Goal: Task Accomplishment & Management: Manage account settings

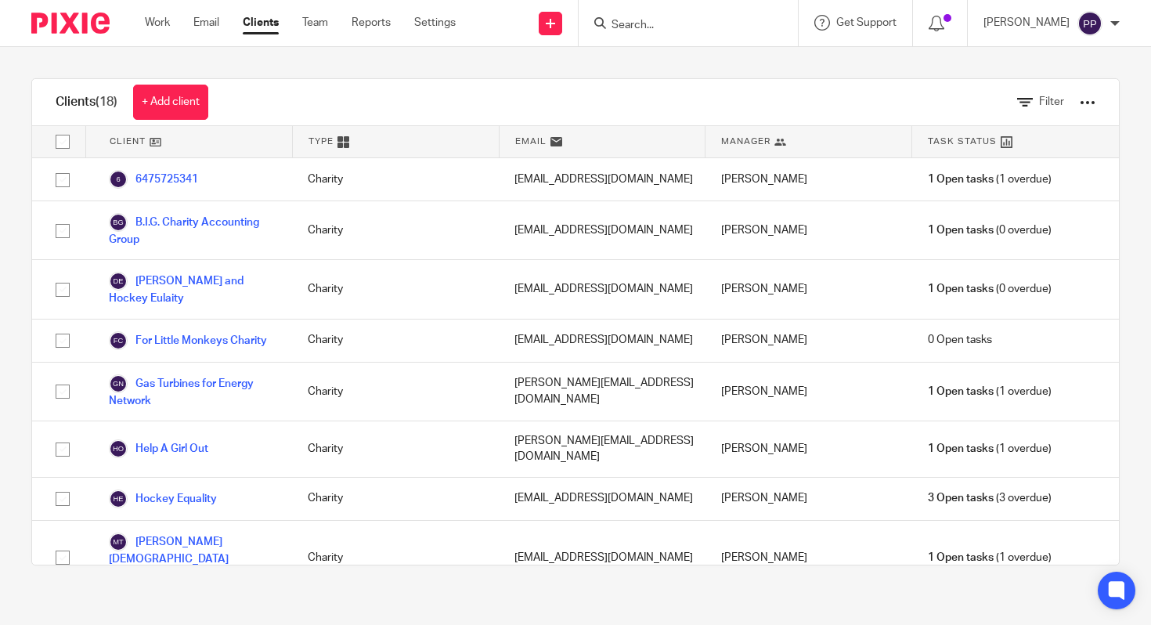
scroll to position [569, 0]
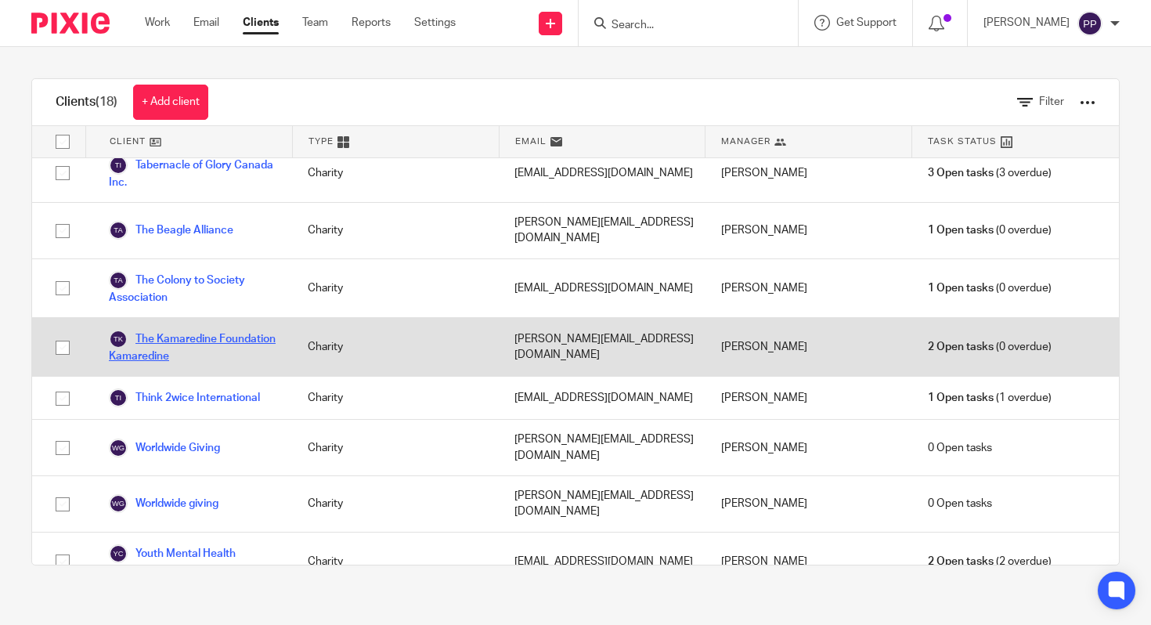
click at [200, 330] on link "The Kamaredine Foundation Kamaredine" at bounding box center [193, 347] width 168 height 34
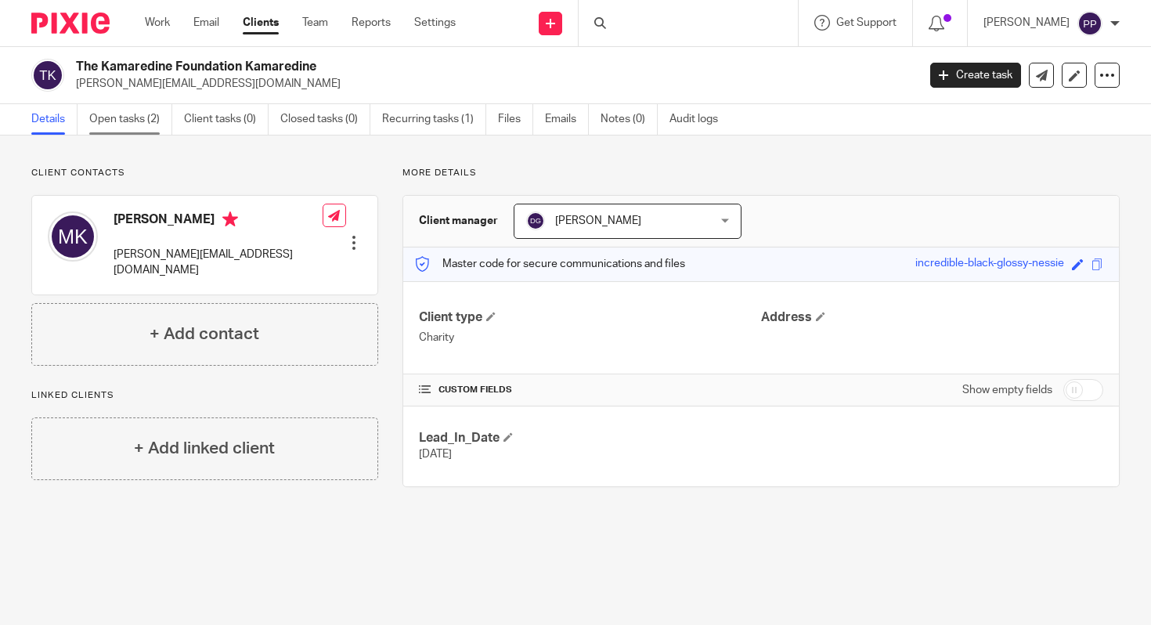
click at [150, 127] on link "Open tasks (2)" at bounding box center [130, 119] width 83 height 31
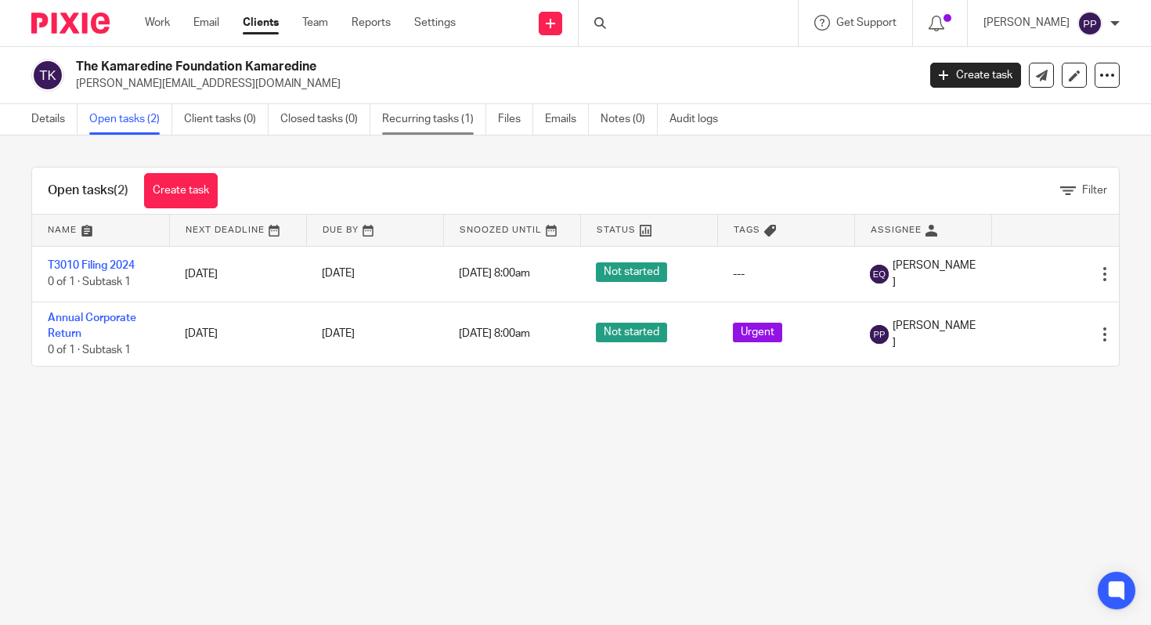
click at [413, 124] on link "Recurring tasks (1)" at bounding box center [434, 119] width 104 height 31
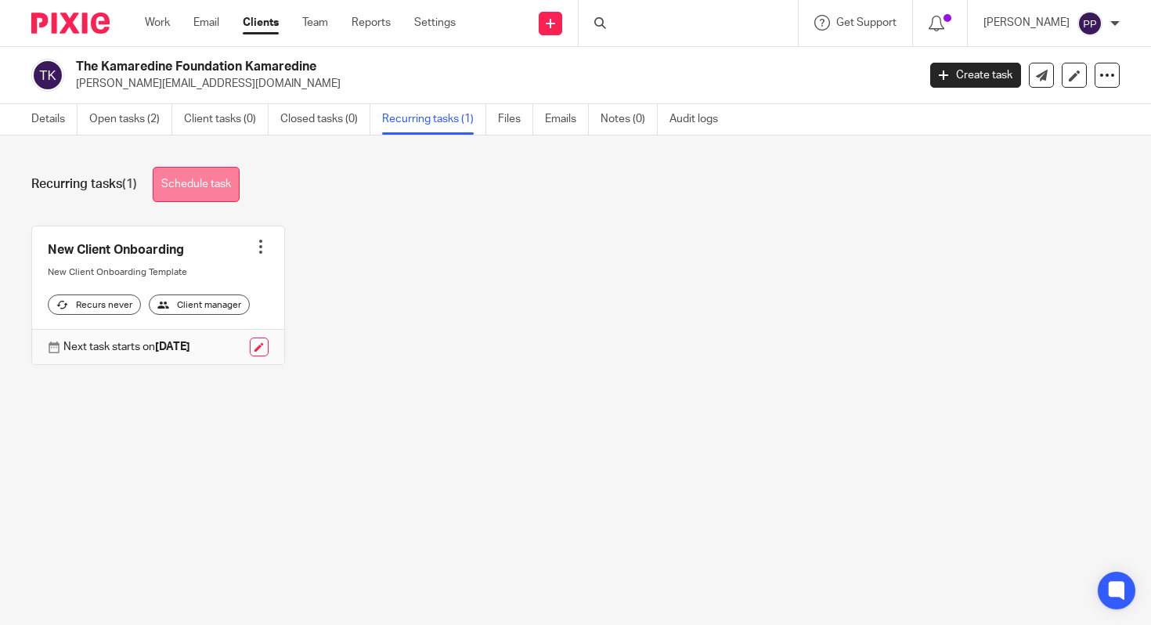
click at [198, 188] on link "Schedule task" at bounding box center [196, 184] width 87 height 35
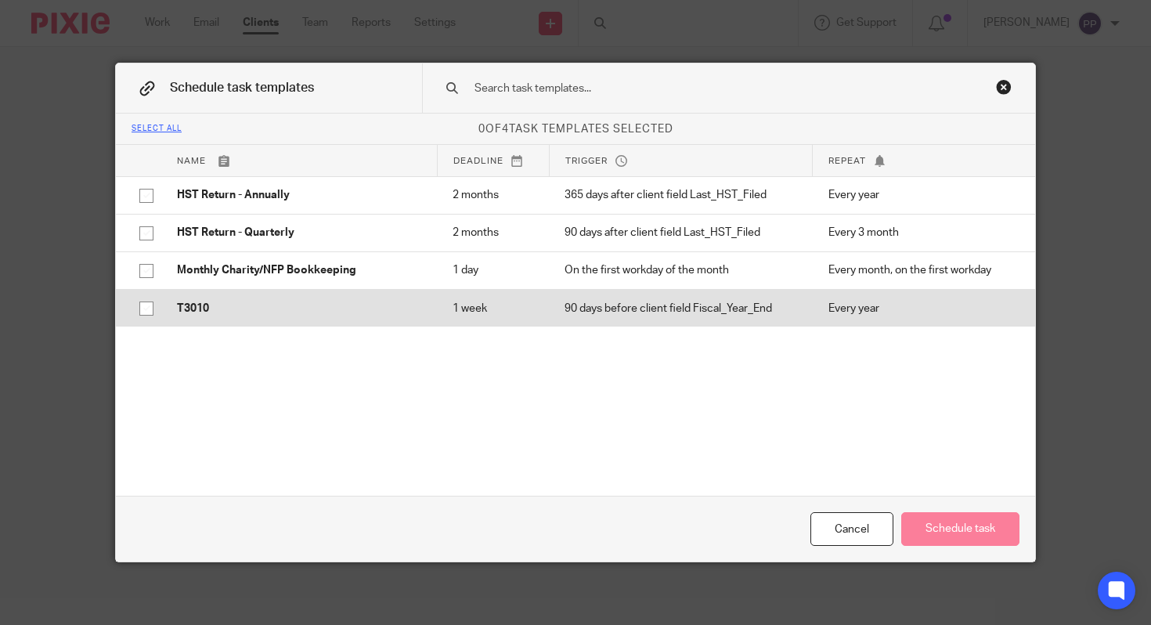
click at [144, 312] on input "checkbox" at bounding box center [147, 309] width 30 height 30
checkbox input "true"
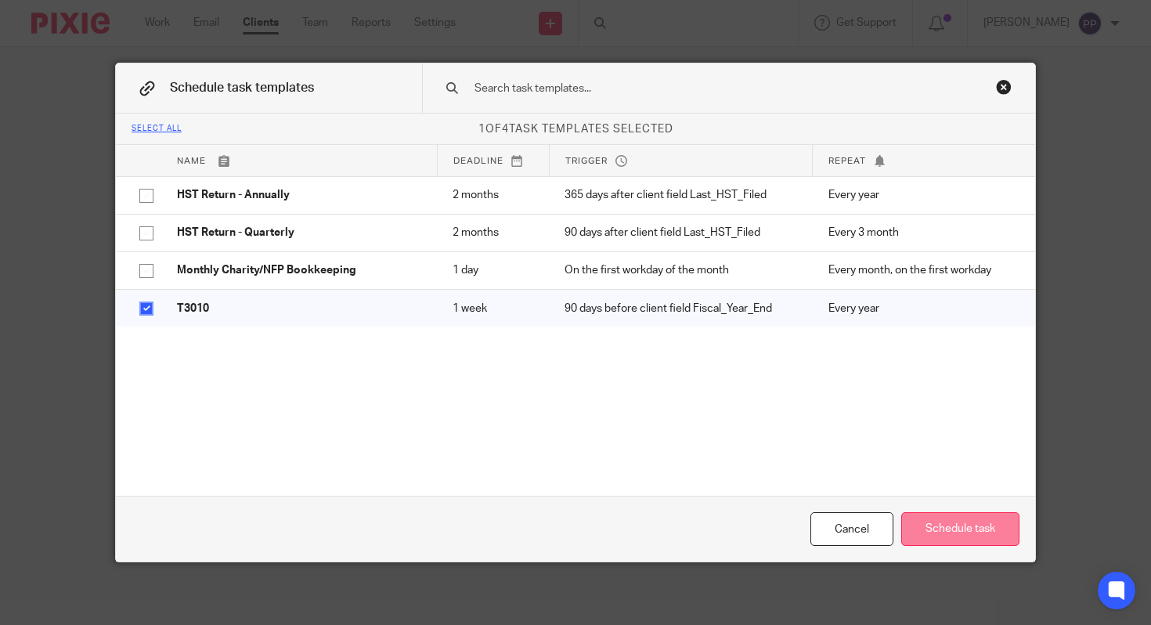
click at [930, 531] on button "Schedule task" at bounding box center [960, 529] width 118 height 34
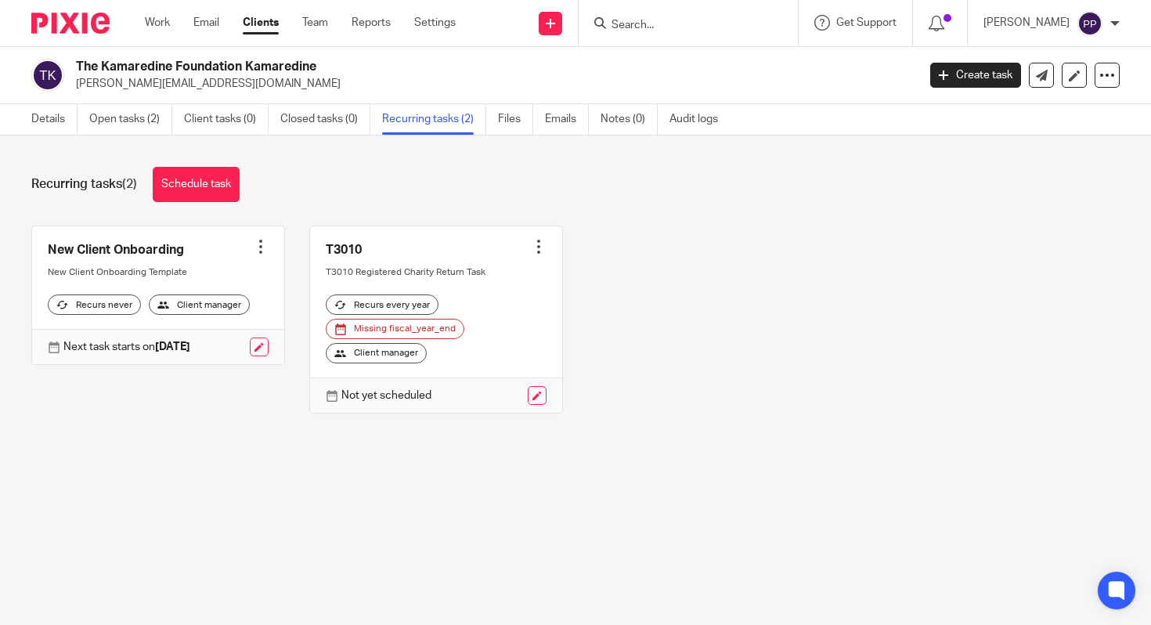
click at [355, 363] on div "Client manager" at bounding box center [376, 353] width 101 height 20
click at [528, 405] on link at bounding box center [537, 395] width 19 height 19
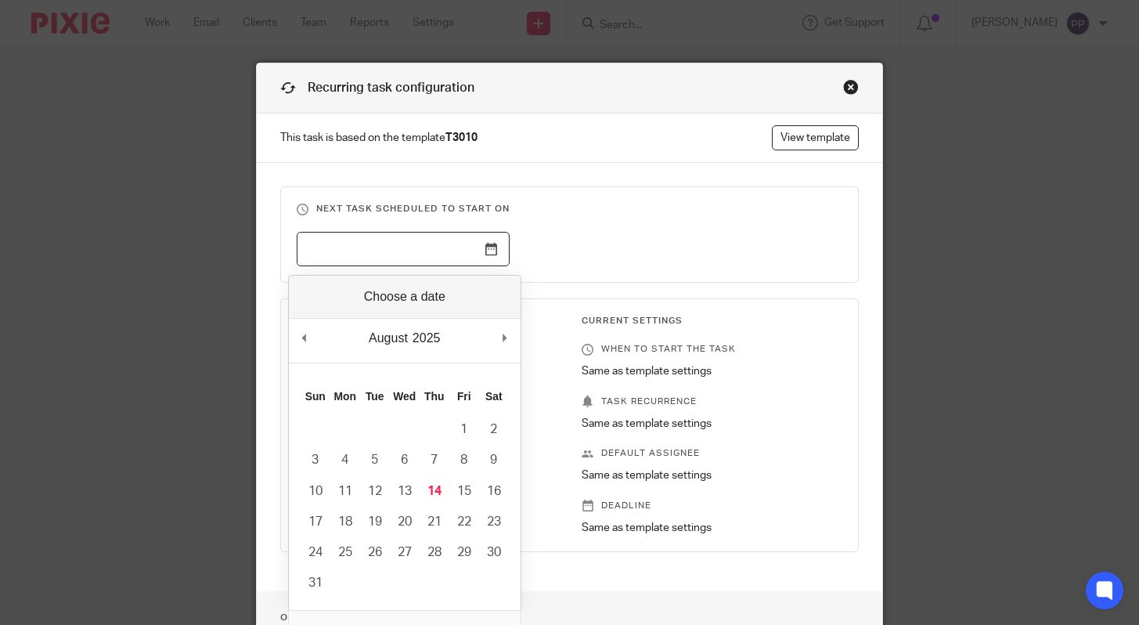
click at [495, 256] on input "Use the arrow keys to pick a date" at bounding box center [403, 249] width 213 height 35
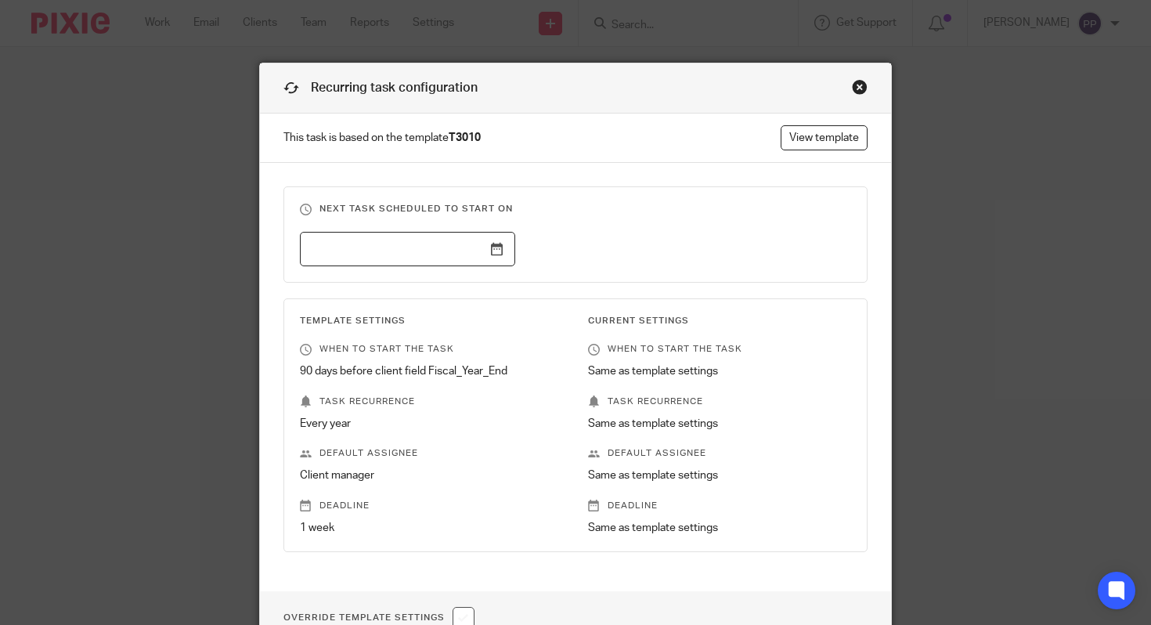
click at [666, 228] on fieldset "Next task scheduled to start on" at bounding box center [575, 234] width 585 height 96
drag, startPoint x: 863, startPoint y: 86, endPoint x: 855, endPoint y: 85, distance: 8.0
click at [863, 86] on div "Recurring task configuration" at bounding box center [576, 88] width 632 height 50
click at [852, 85] on div "Close this dialog window" at bounding box center [860, 87] width 16 height 16
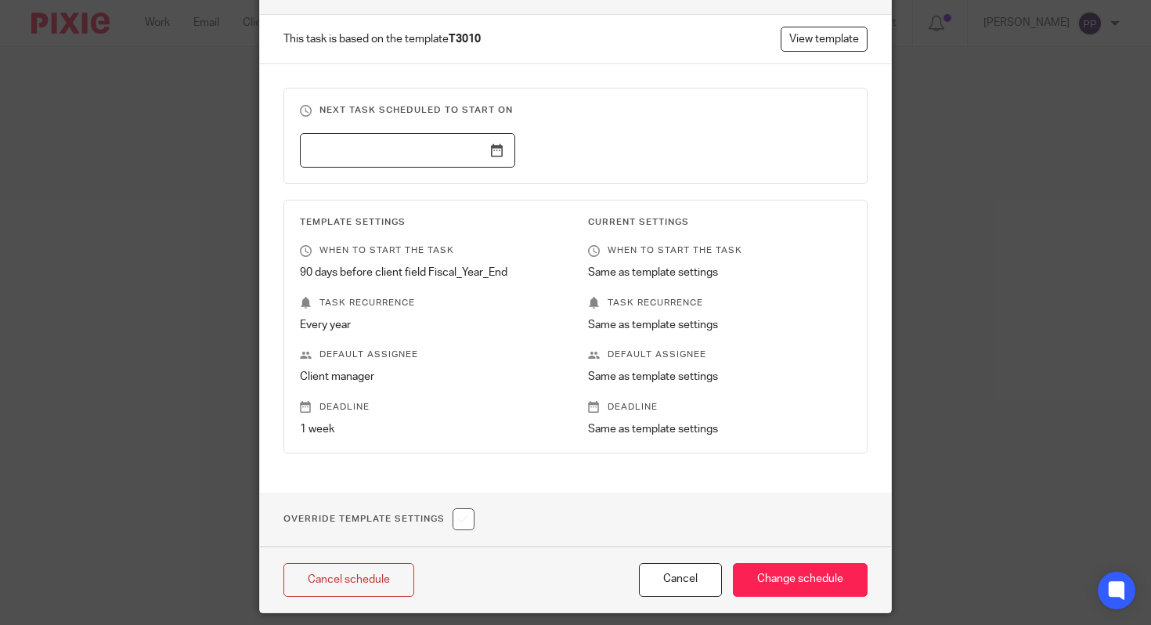
scroll to position [153, 0]
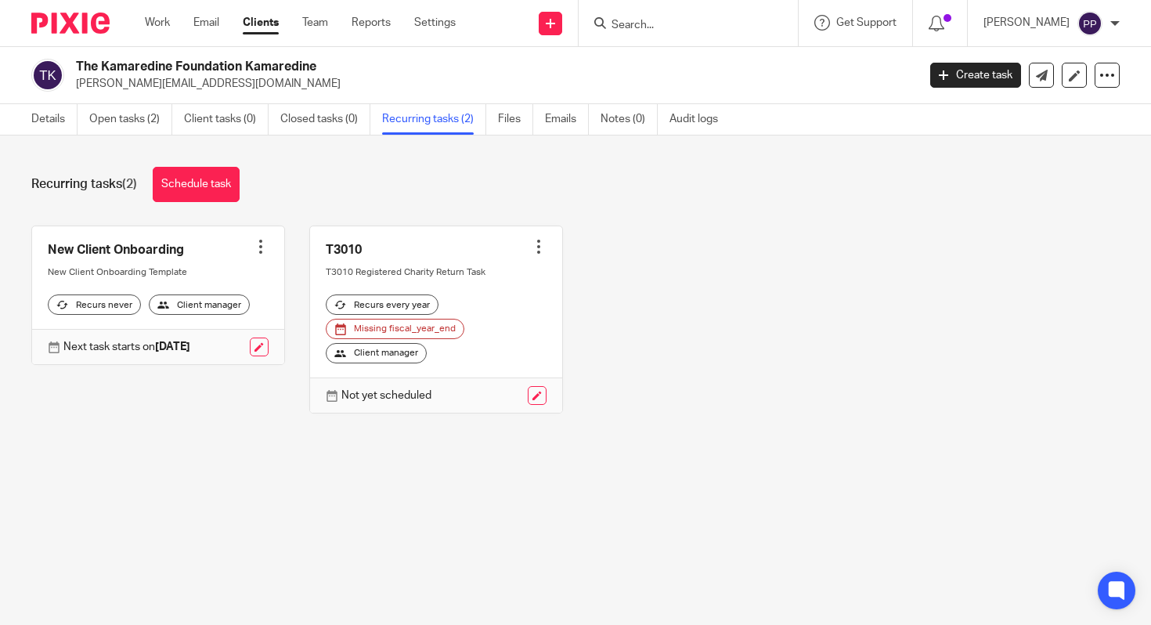
click at [692, 380] on div "New Client Onboarding Create task Clone template Recalculate schedule Cancel sc…" at bounding box center [563, 330] width 1112 height 211
click at [51, 122] on link "Details" at bounding box center [54, 119] width 46 height 31
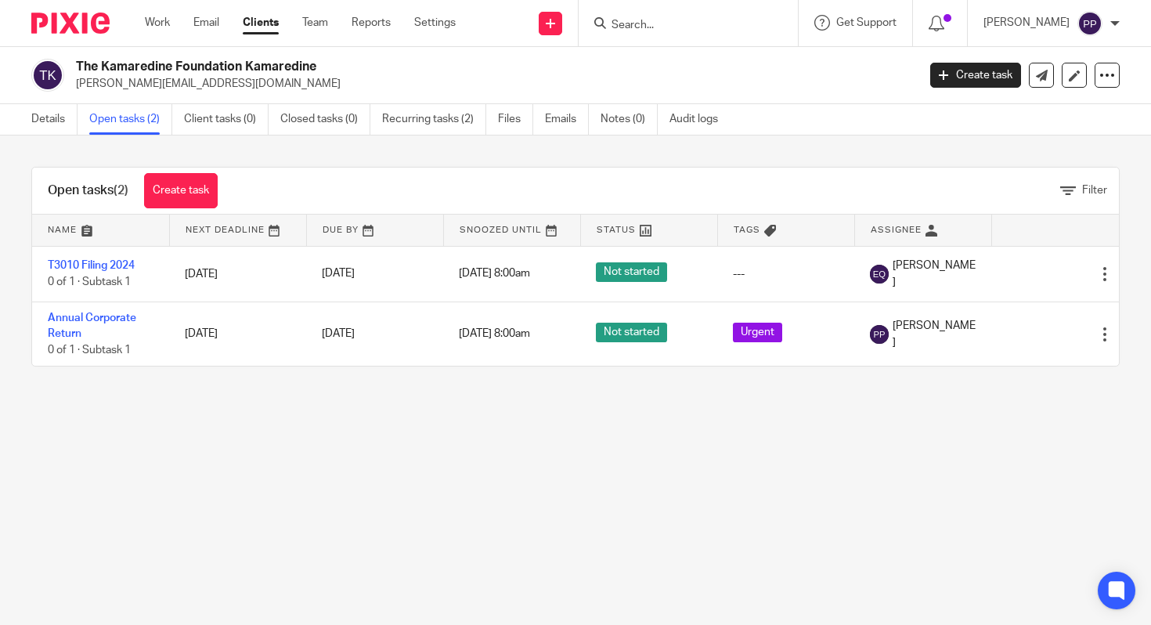
click at [262, 29] on link "Clients" at bounding box center [261, 23] width 36 height 16
click at [262, 28] on link "Clients" at bounding box center [261, 23] width 36 height 16
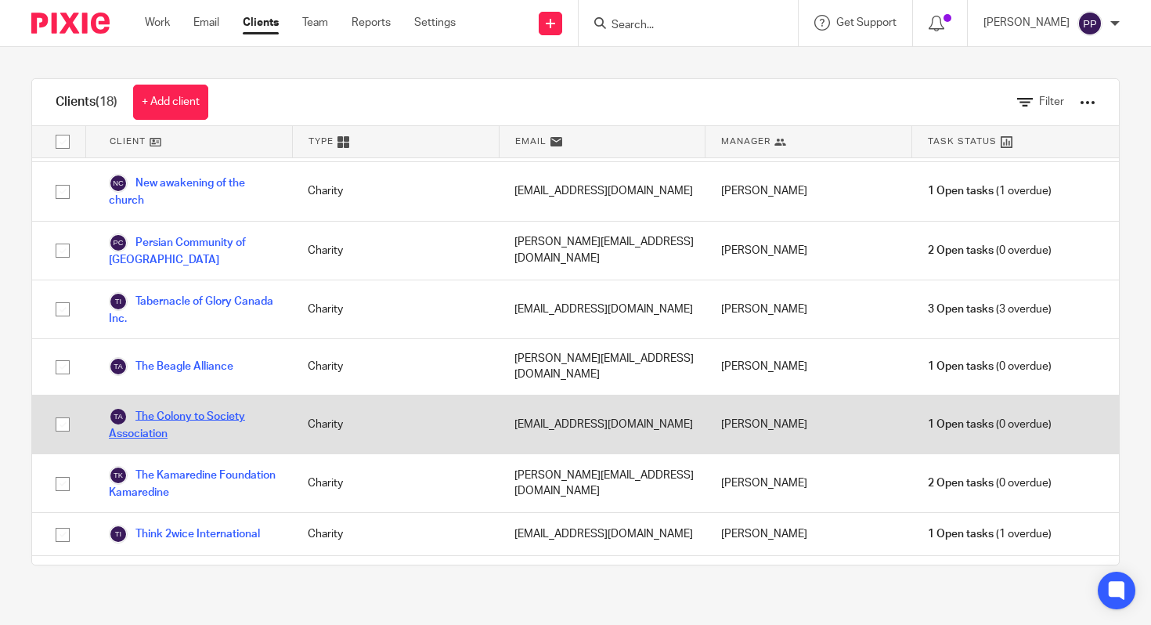
scroll to position [433, 0]
click at [172, 407] on link "The Colony to Society Association" at bounding box center [193, 424] width 168 height 34
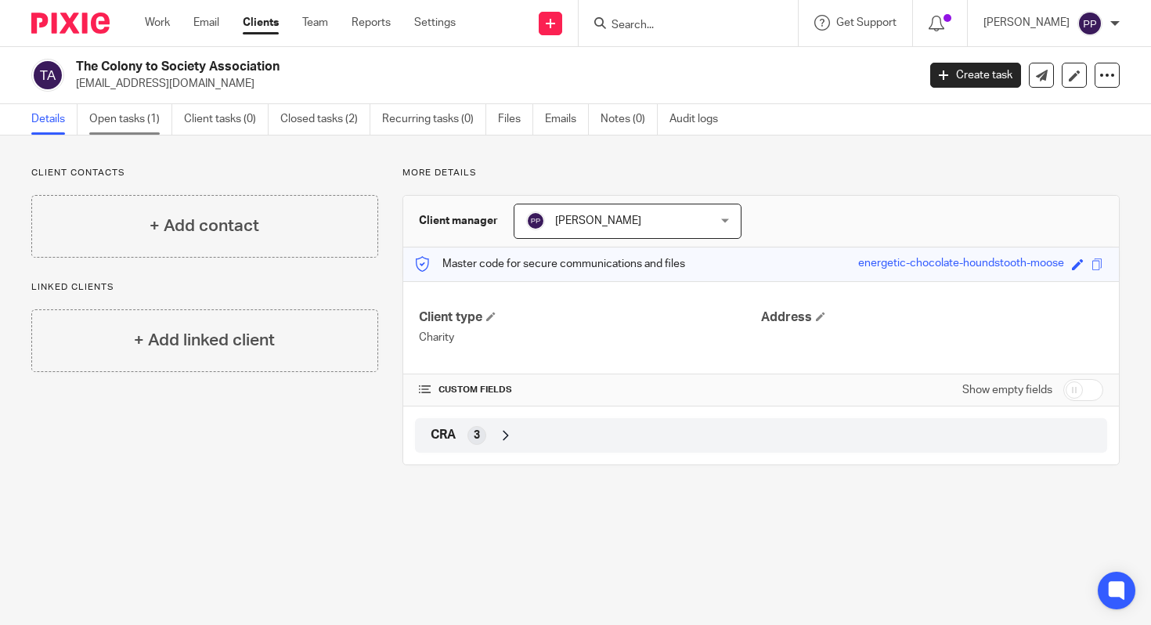
click at [95, 129] on link "Open tasks (1)" at bounding box center [130, 119] width 83 height 31
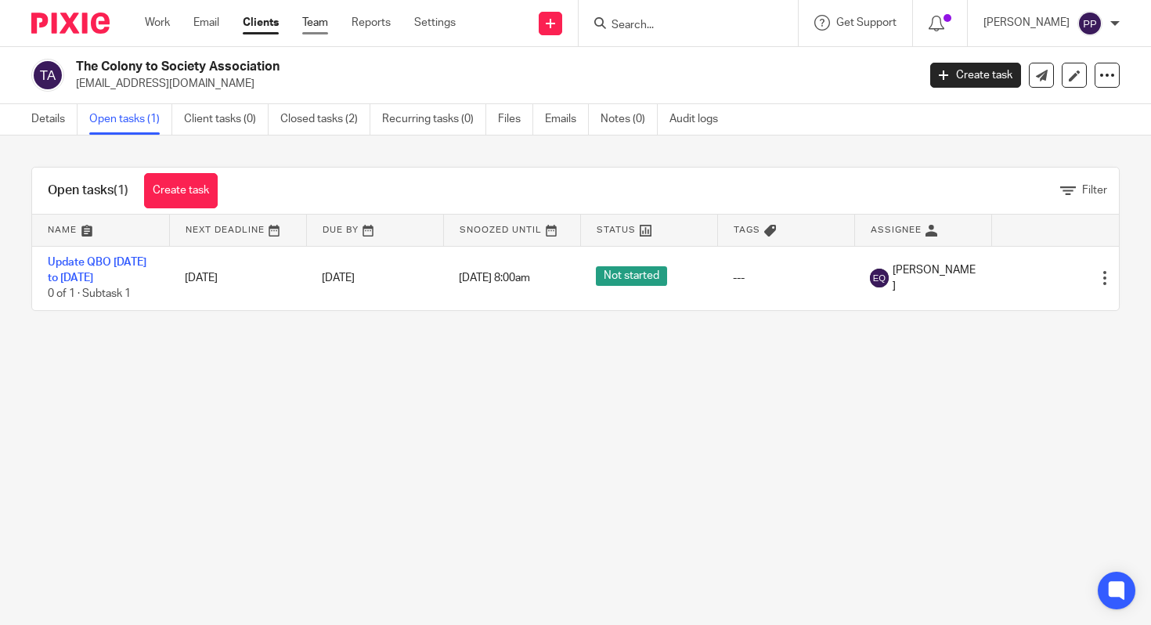
click at [311, 23] on link "Team" at bounding box center [315, 23] width 26 height 16
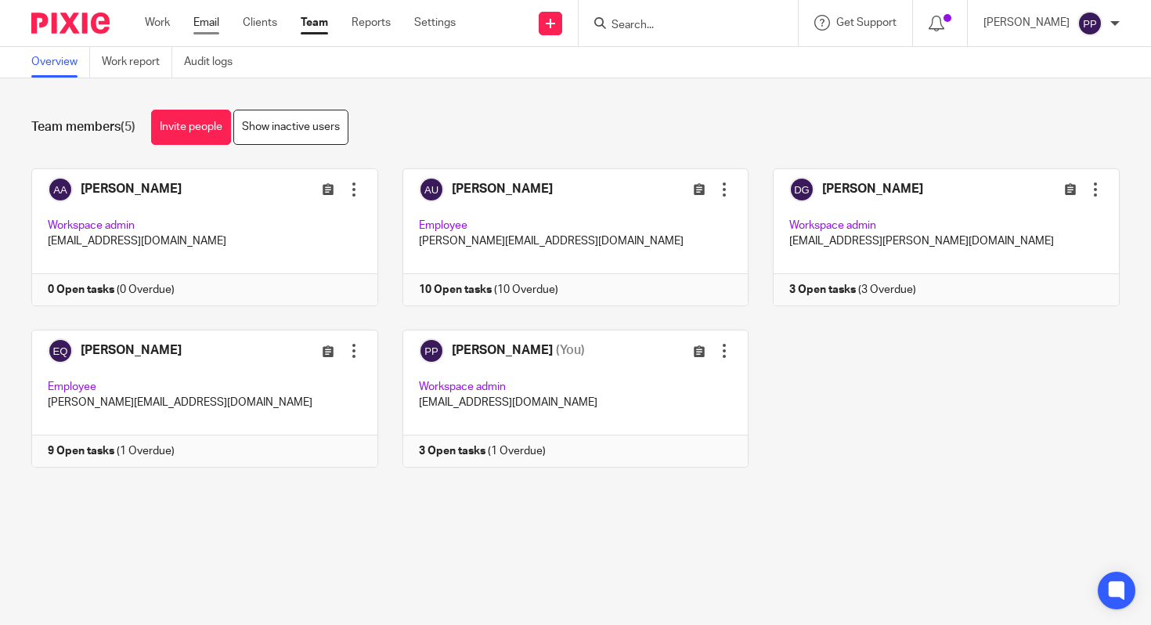
click at [218, 18] on link "Email" at bounding box center [206, 23] width 26 height 16
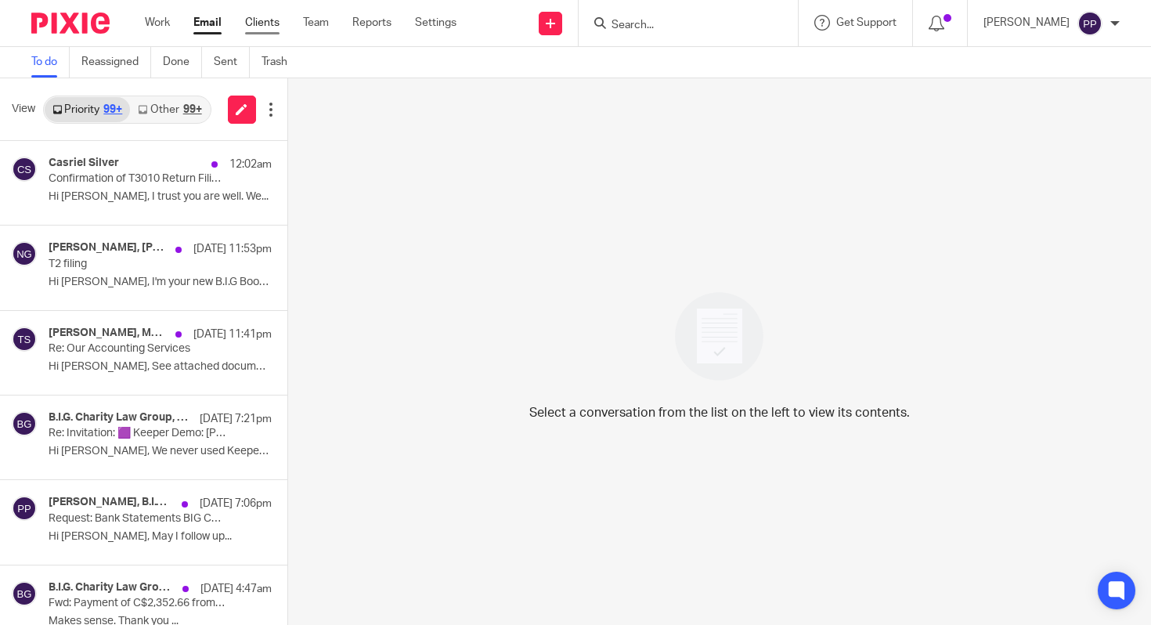
click at [265, 16] on link "Clients" at bounding box center [262, 23] width 34 height 16
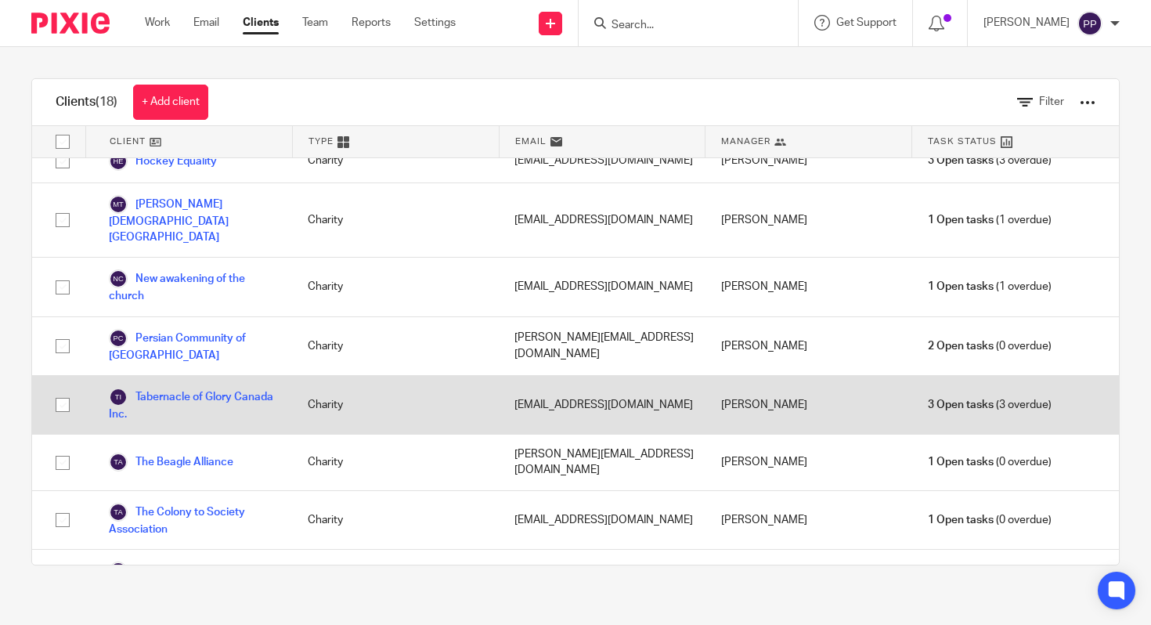
scroll to position [546, 0]
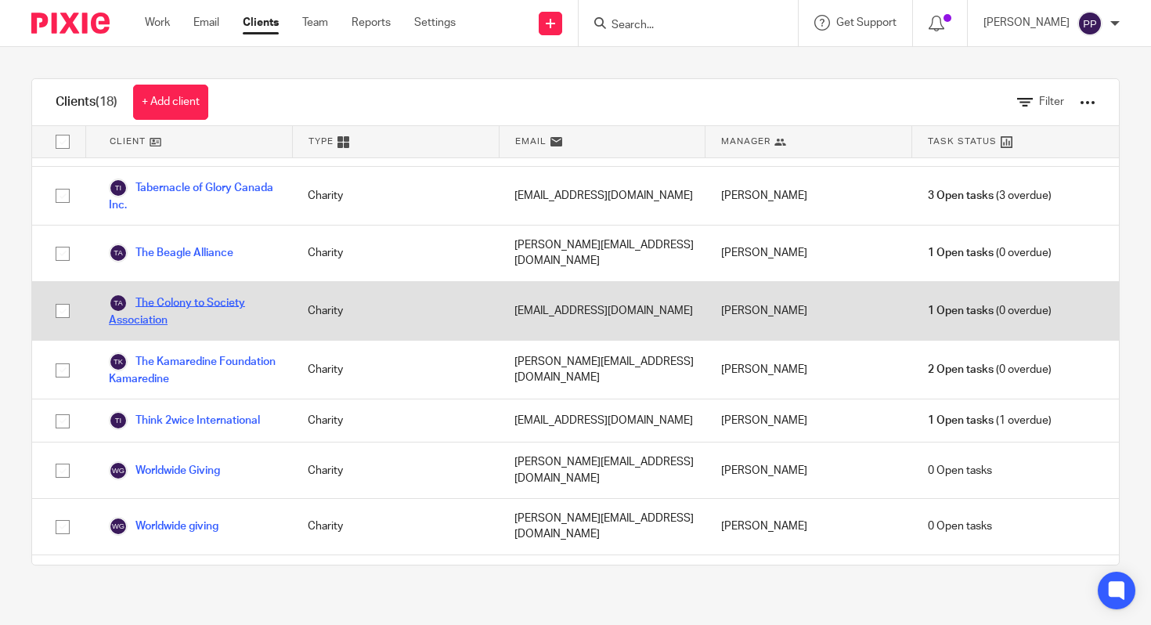
click at [185, 294] on link "The Colony to Society Association" at bounding box center [193, 311] width 168 height 34
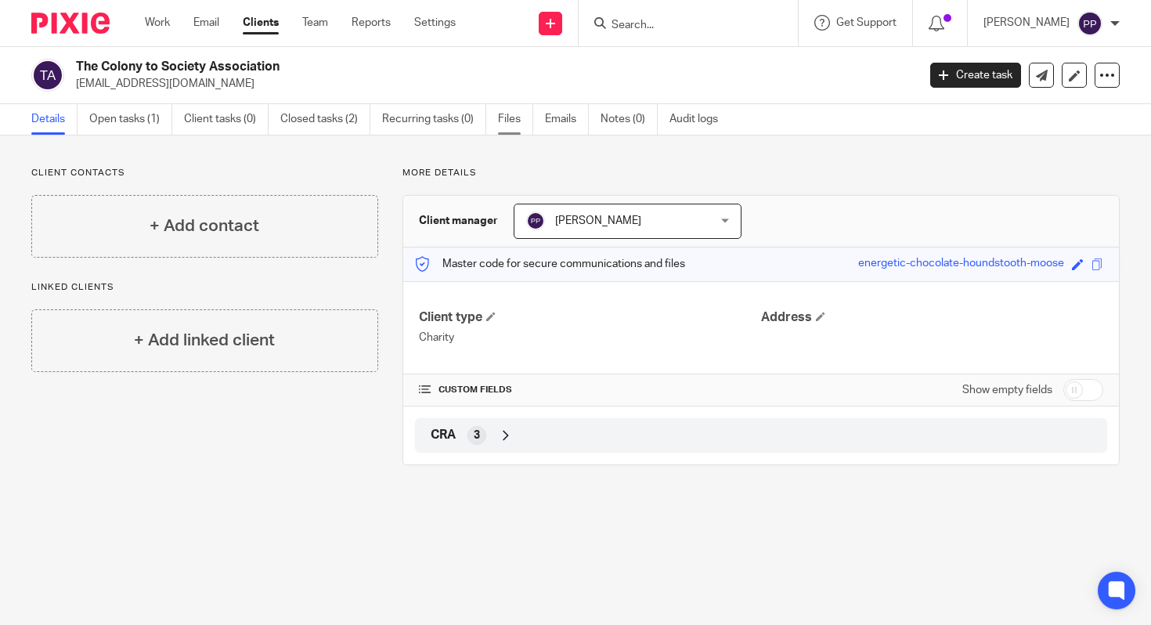
click at [524, 119] on link "Files" at bounding box center [515, 119] width 35 height 31
click at [563, 118] on link "Emails" at bounding box center [567, 119] width 44 height 31
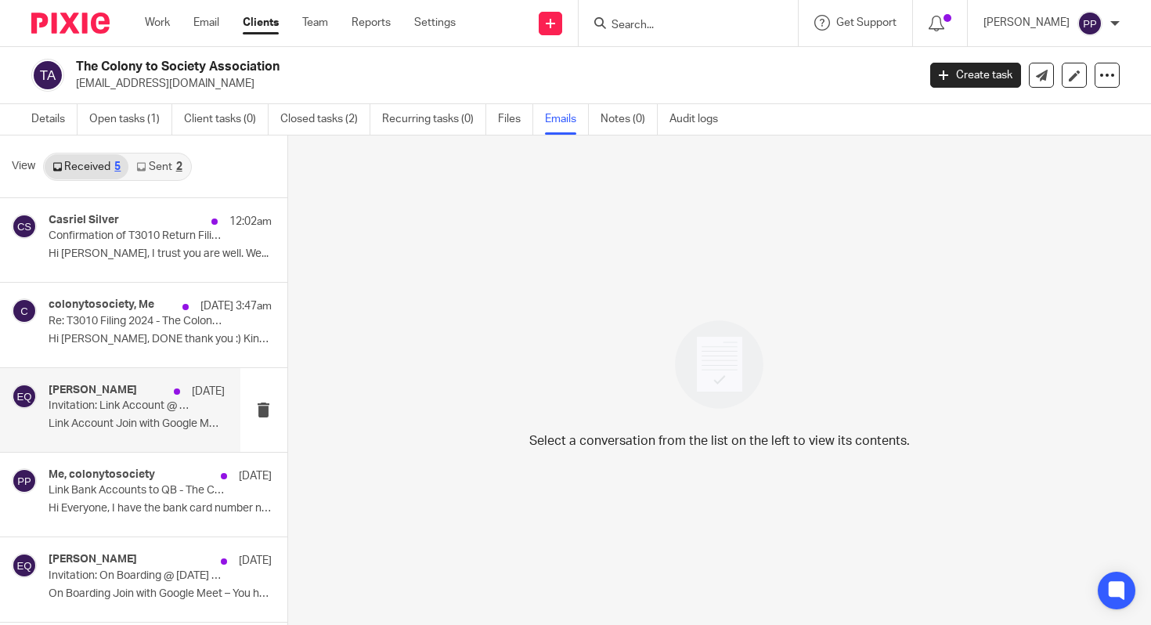
click at [138, 411] on p "Invitation: Link Account @ Wed Aug 6, 2025 2:25am - 3:25am (GMT+8) (Paulo Petal…" at bounding box center [119, 405] width 141 height 13
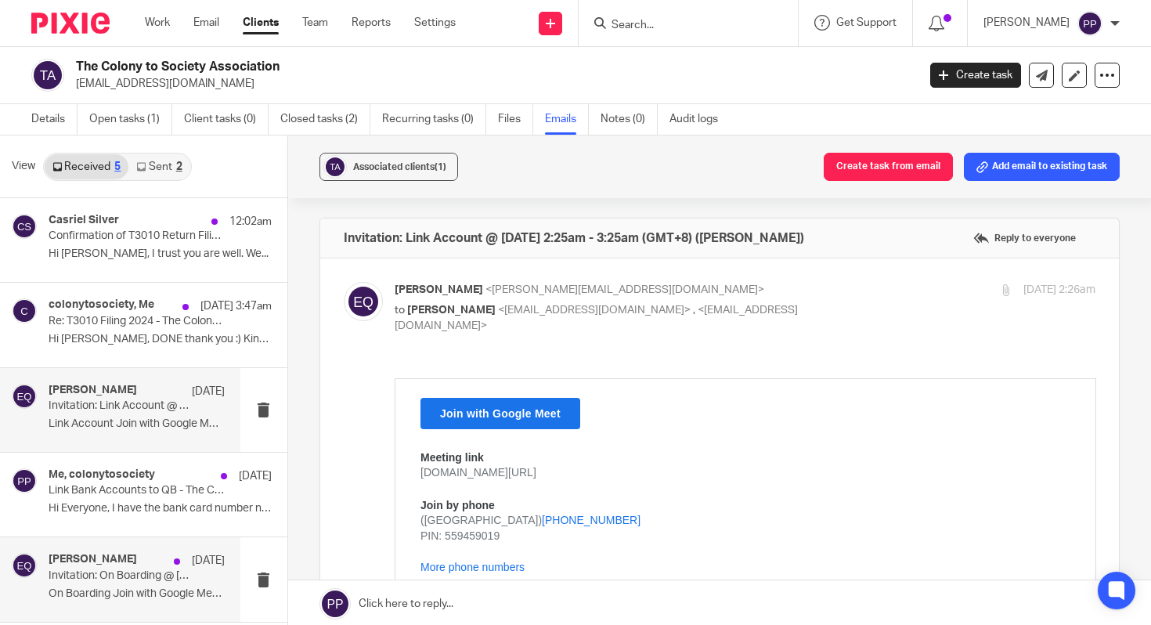
click at [123, 584] on div "Eulogio Quezon Aug 6 Invitation: On Boarding @ Wed Aug 6, 2025 1:30am - 2:30am …" at bounding box center [137, 579] width 176 height 52
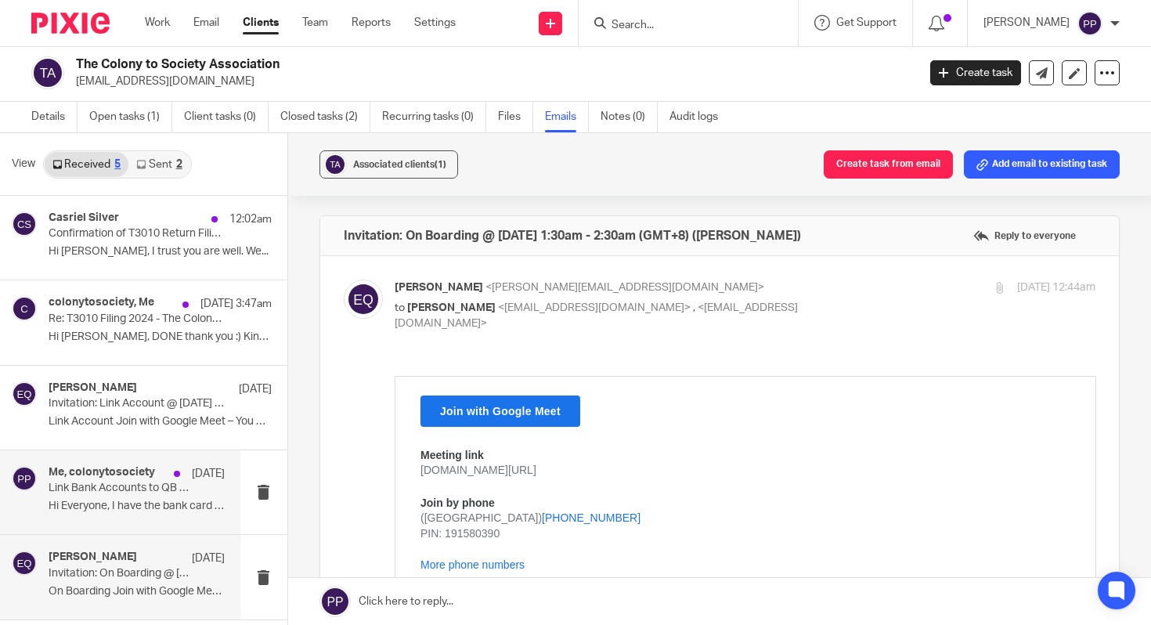
click at [122, 493] on p "Link Bank Accounts to QB - The Colony to Society Association" at bounding box center [119, 487] width 141 height 13
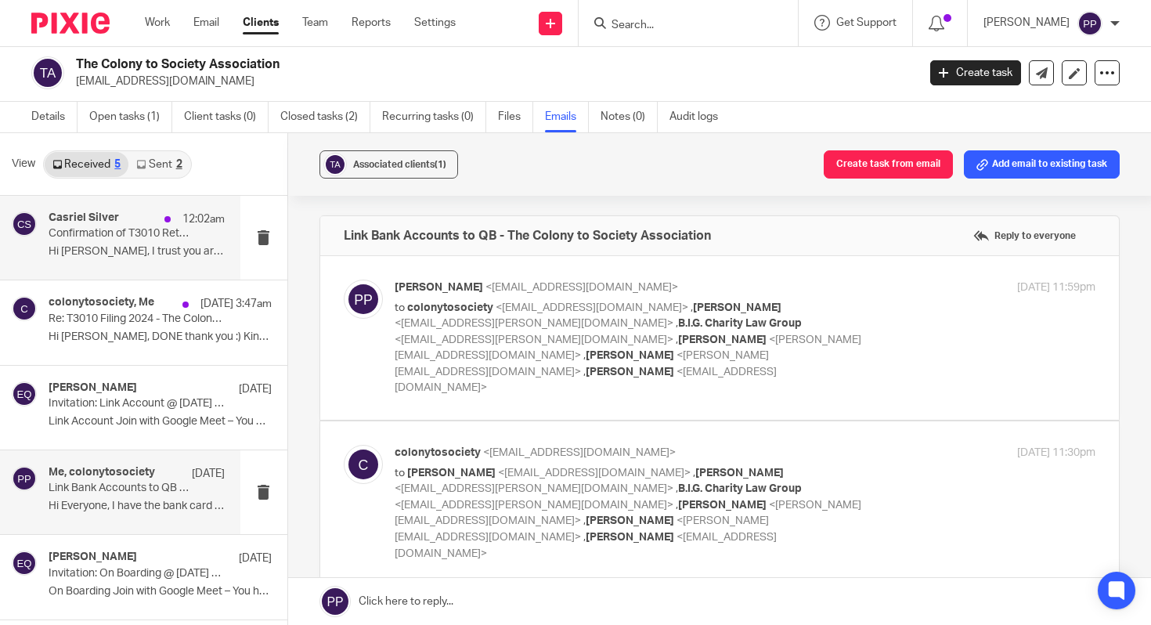
click at [134, 237] on p "Confirmation of T3010 Return Filing - The Colony to Society Association" at bounding box center [119, 233] width 141 height 13
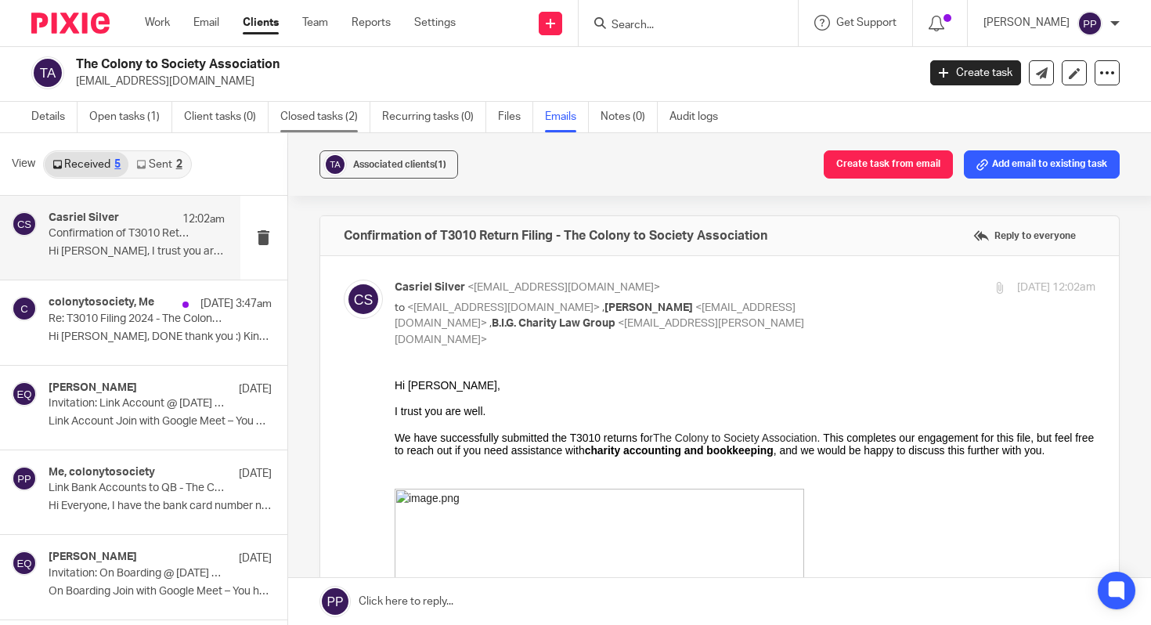
click at [330, 116] on link "Closed tasks (2)" at bounding box center [325, 117] width 90 height 31
click at [127, 117] on link "Open tasks (1)" at bounding box center [130, 117] width 83 height 31
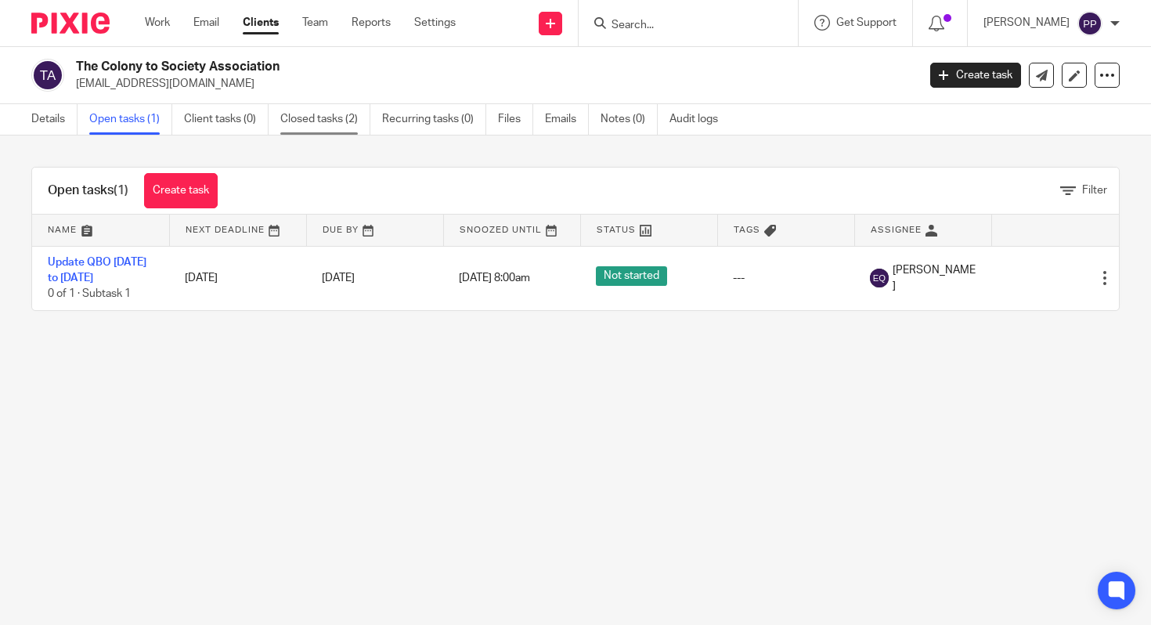
click at [305, 115] on link "Closed tasks (2)" at bounding box center [325, 119] width 90 height 31
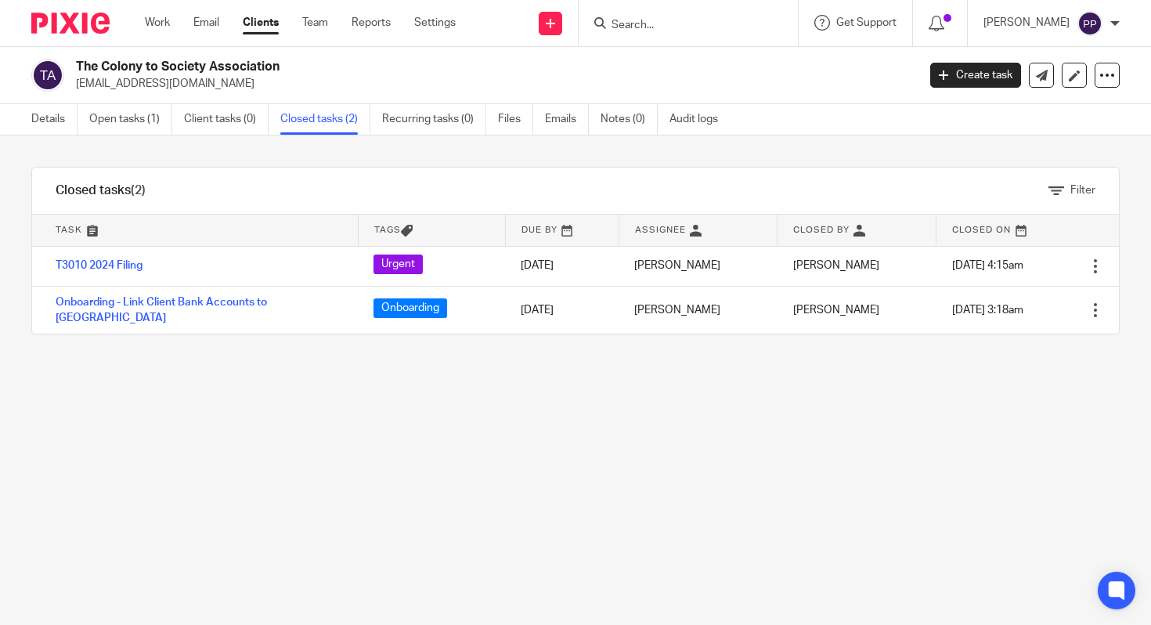
click at [372, 396] on div "Filter tasks Only show tasks matching all of these conditions 1 Task name Is Is…" at bounding box center [575, 379] width 1151 height 489
click at [153, 124] on link "Open tasks (1)" at bounding box center [130, 119] width 83 height 31
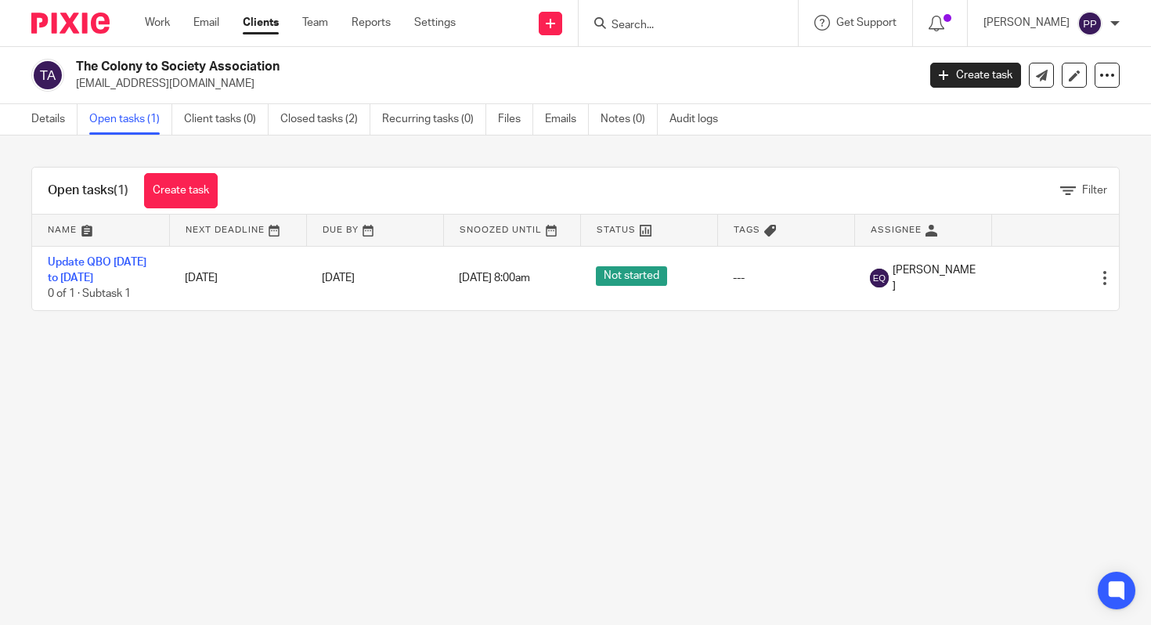
click at [336, 372] on main "The Colony to Society Association [EMAIL_ADDRESS][DOMAIN_NAME] Create task Expo…" at bounding box center [575, 312] width 1151 height 625
